Goal: Information Seeking & Learning: Learn about a topic

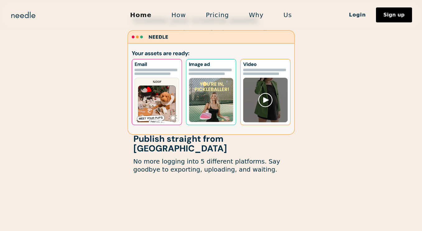
scroll to position [568, 0]
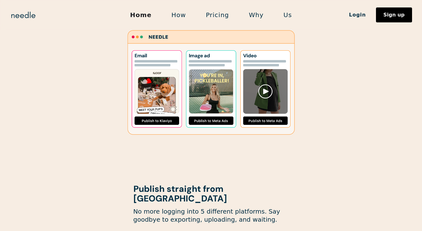
click at [183, 13] on link "How" at bounding box center [178, 14] width 35 height 13
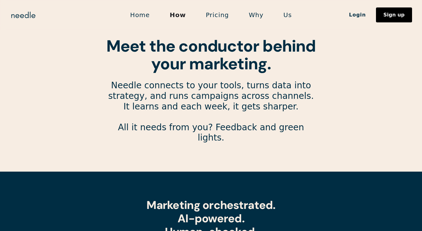
click at [141, 12] on link "Home" at bounding box center [139, 14] width 39 height 13
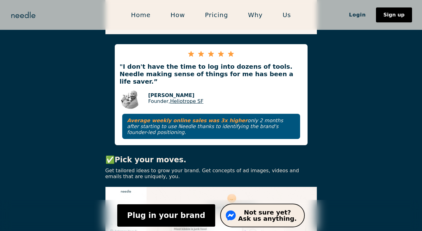
scroll to position [1060, 0]
